Goal: Find specific page/section: Locate a particular part of the current website

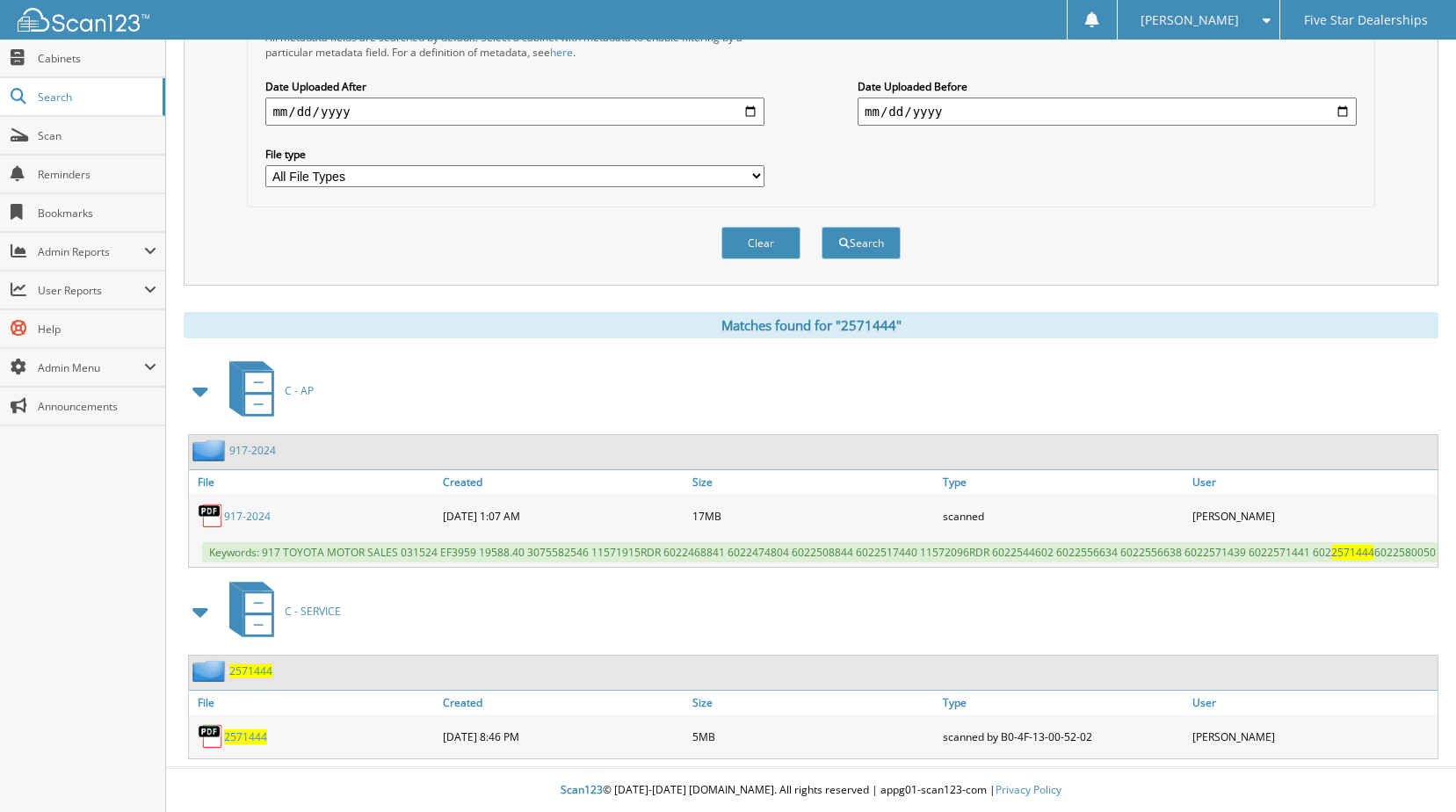
scroll to position [473, 0]
click at [241, 734] on span "2571444" at bounding box center [246, 736] width 43 height 15
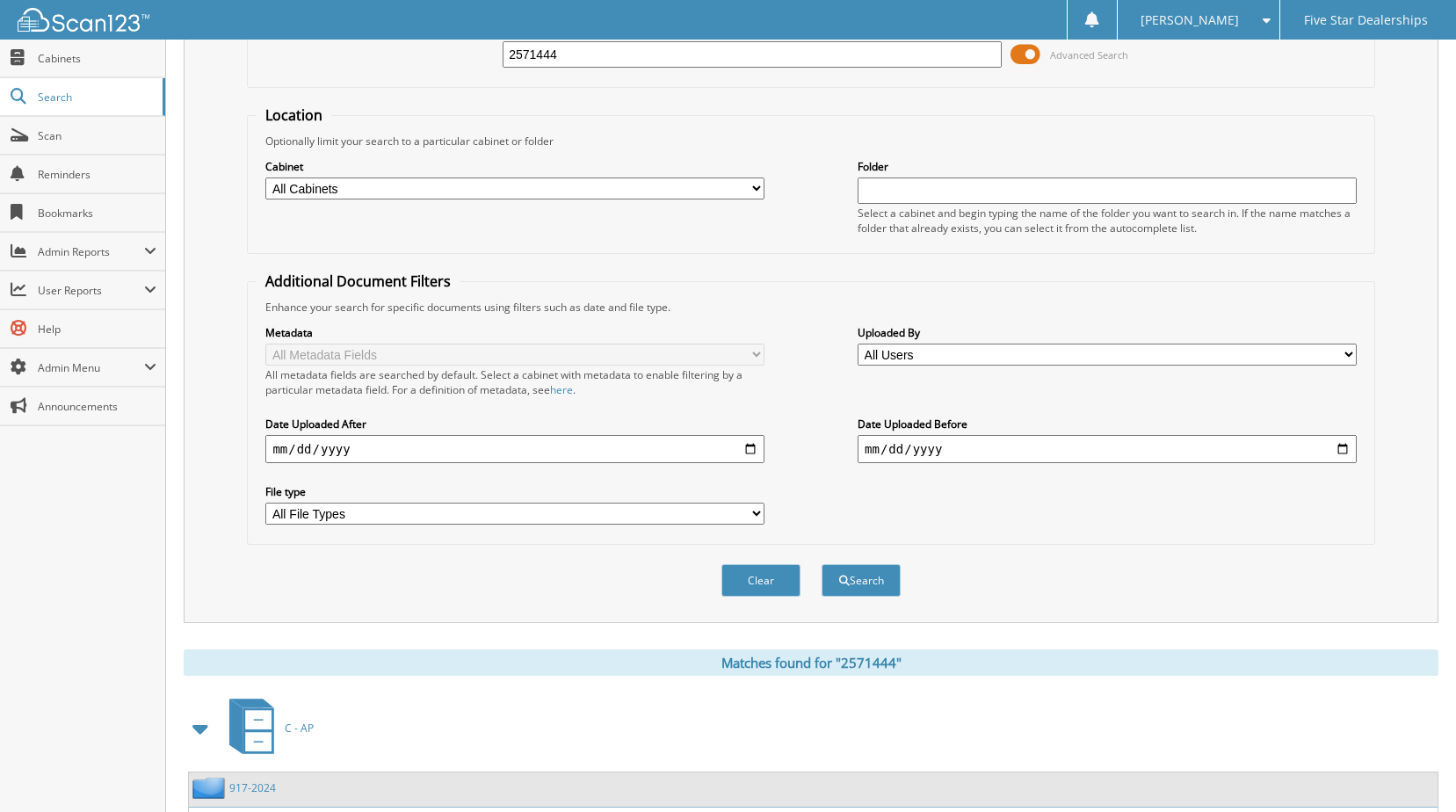
scroll to position [0, 0]
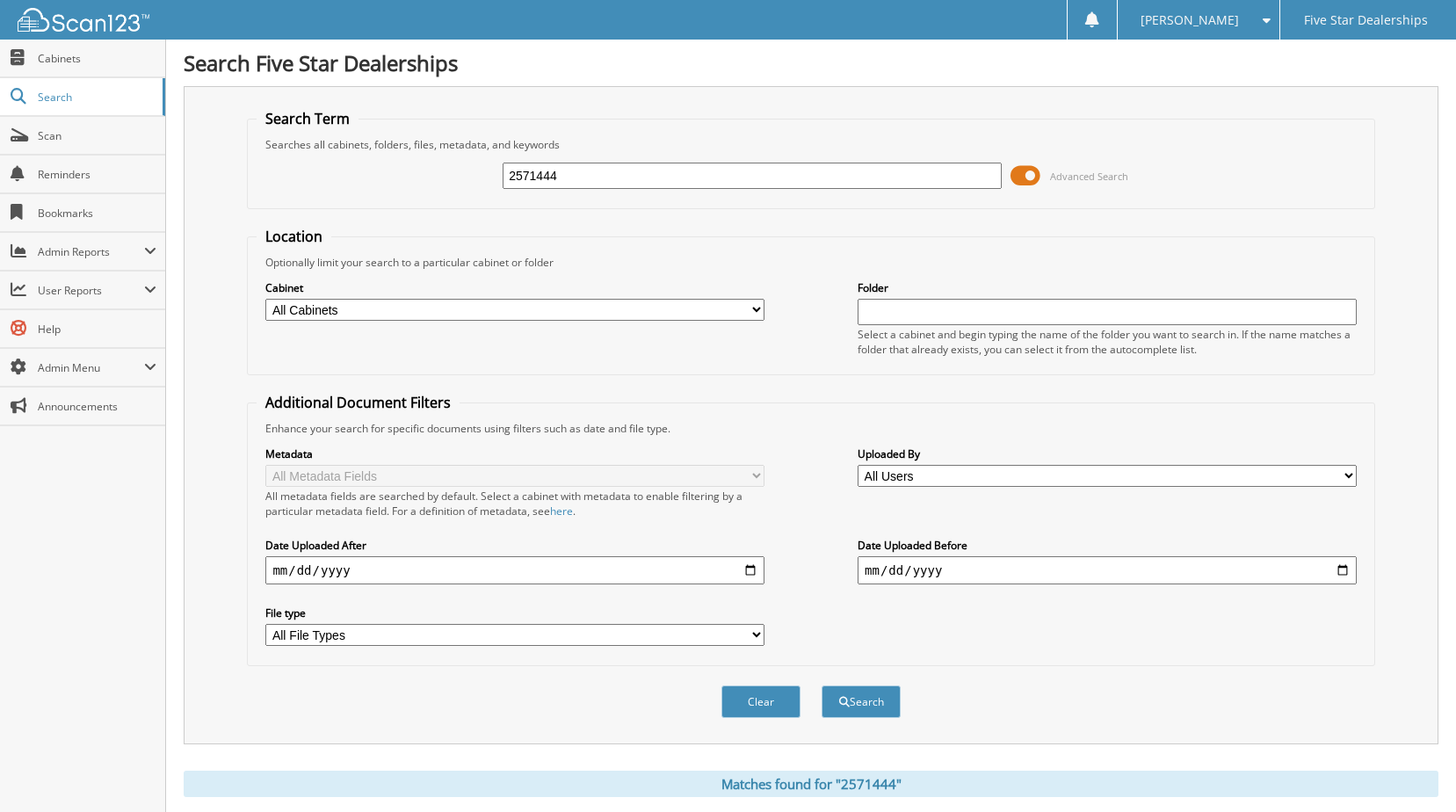
drag, startPoint x: 565, startPoint y: 183, endPoint x: 247, endPoint y: 164, distance: 318.6
click at [256, 169] on fieldset "Search Term Searches all cabinets, folders, files, metadata, and keywords 25714…" at bounding box center [810, 159] width 1128 height 100
type input "2575991"
click at [822, 685] on button "Search" at bounding box center [862, 701] width 79 height 32
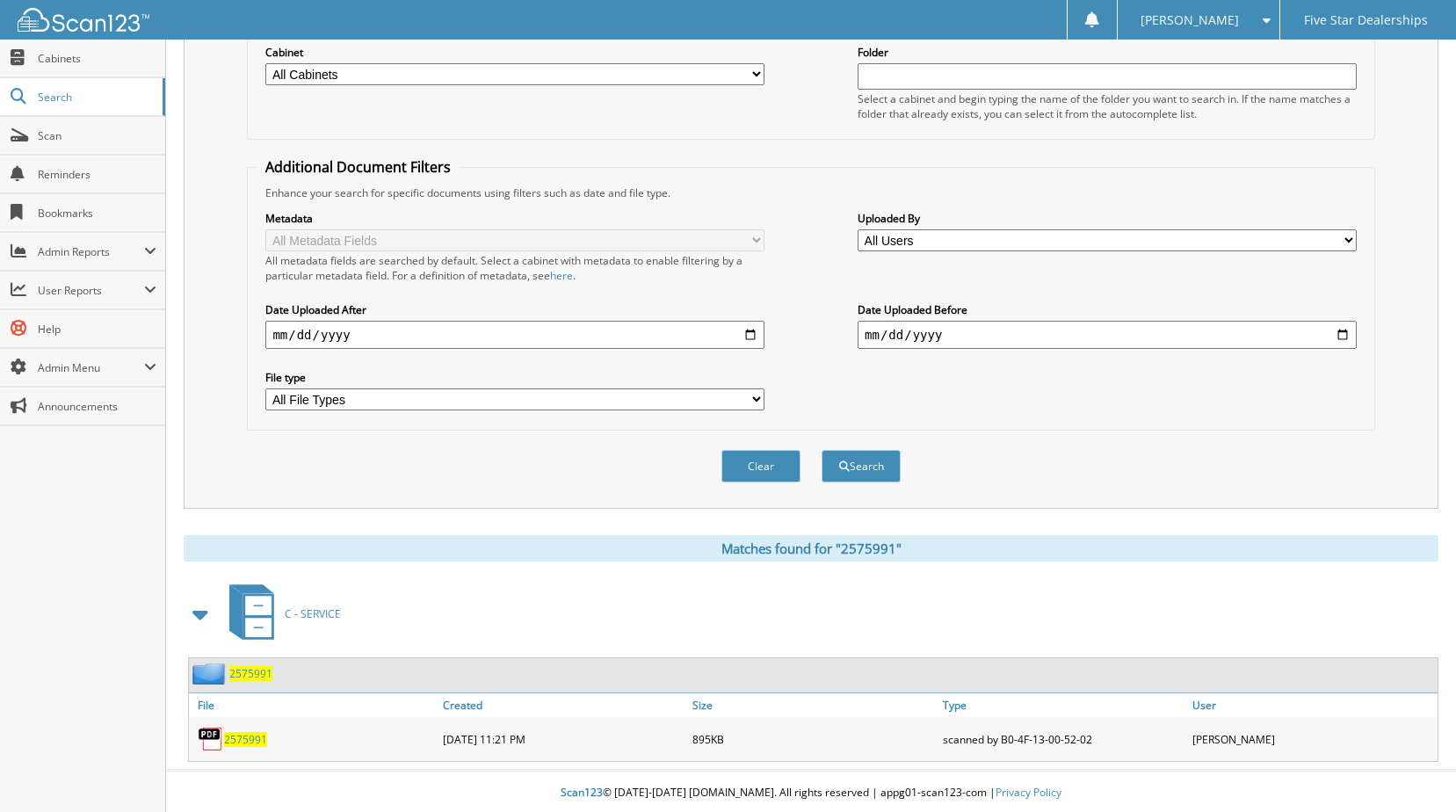
scroll to position [239, 0]
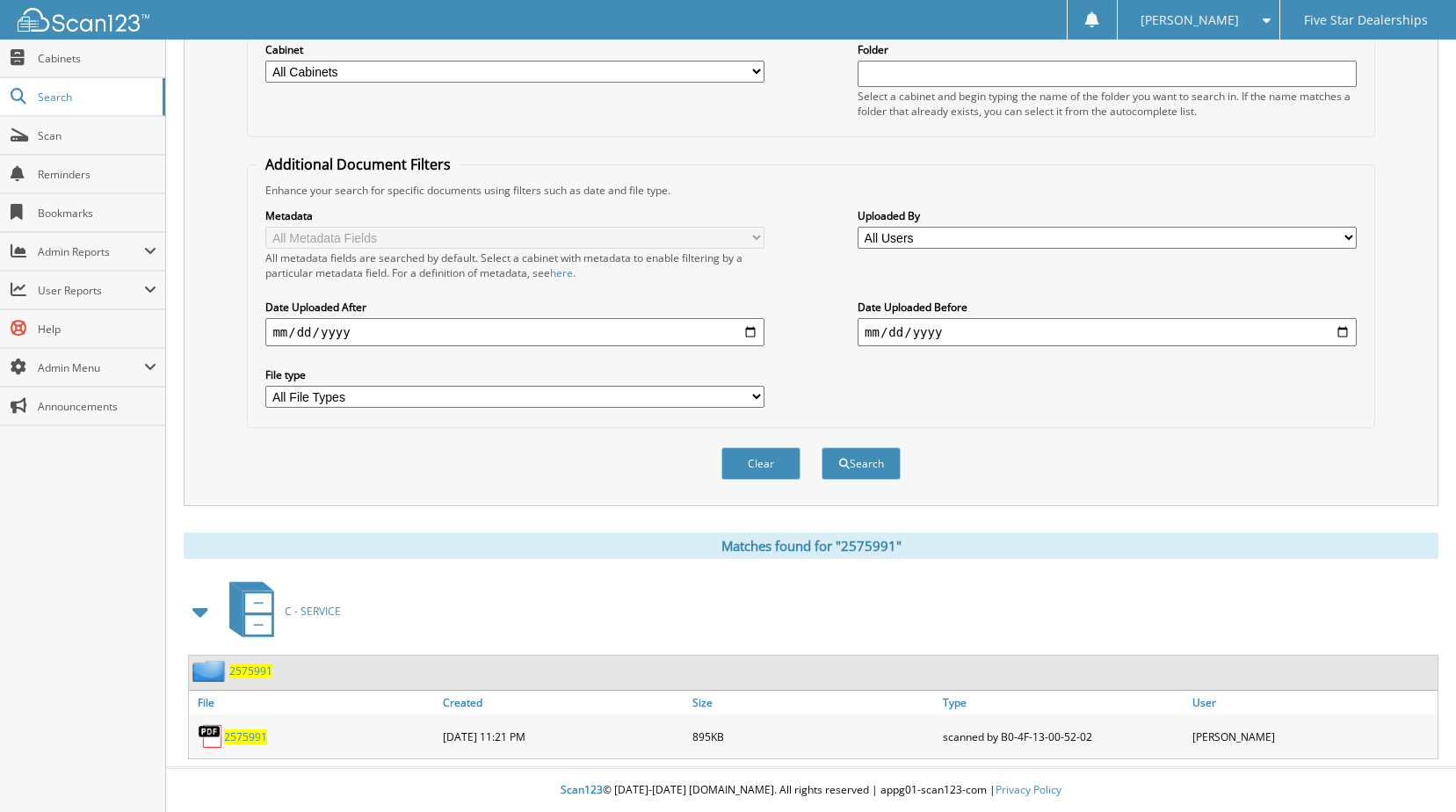
click at [249, 736] on span "2575991" at bounding box center [246, 736] width 43 height 15
